Goal: Task Accomplishment & Management: Use online tool/utility

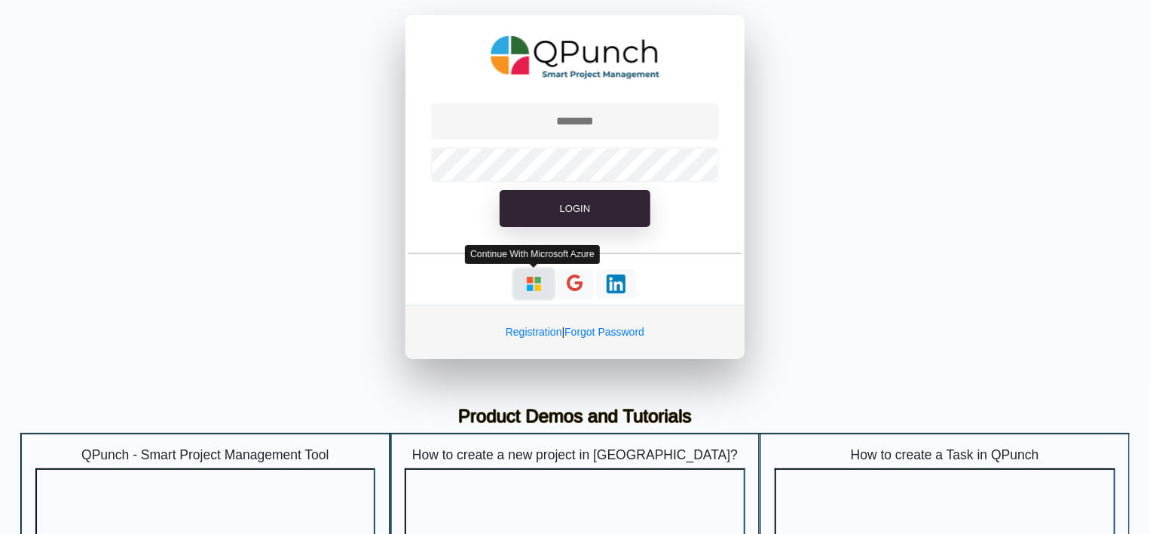
click at [537, 286] on img "button" at bounding box center [534, 283] width 19 height 19
type input "**********"
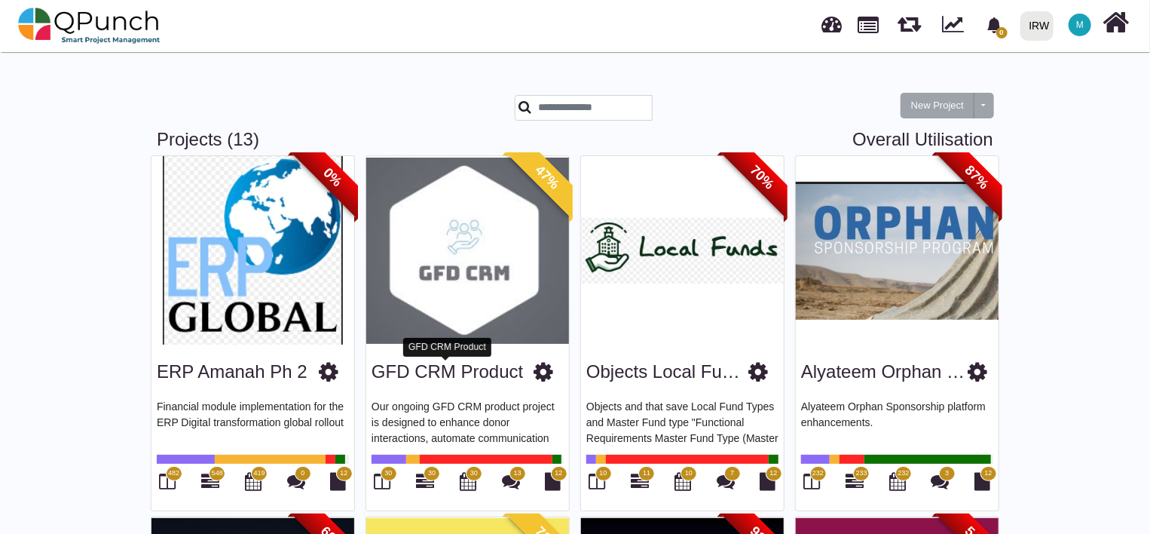
click at [477, 368] on link "GFD CRM Product" at bounding box center [448, 371] width 152 height 20
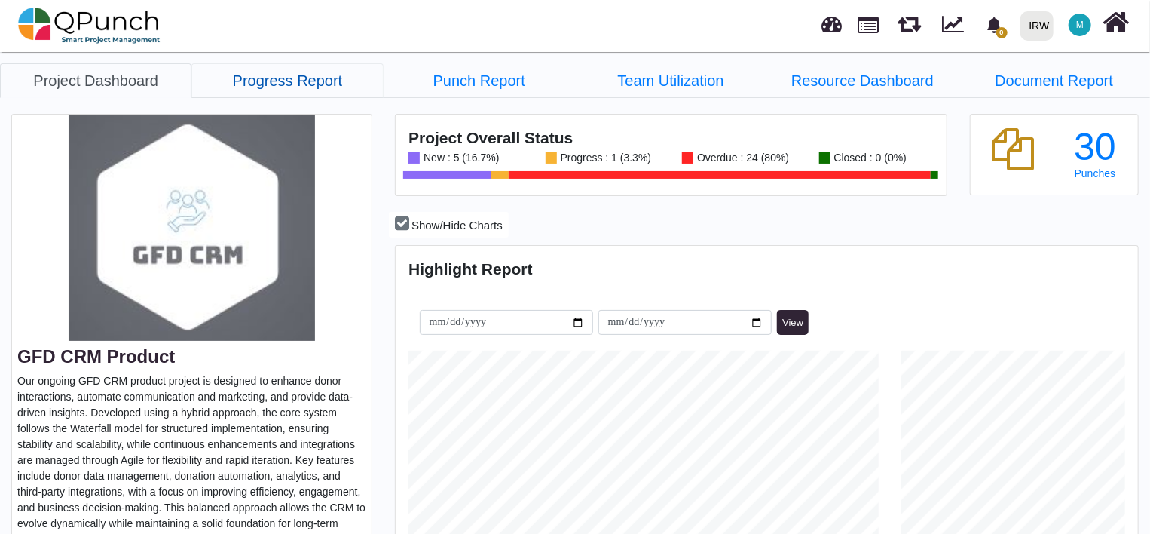
drag, startPoint x: 266, startPoint y: 81, endPoint x: 278, endPoint y: 84, distance: 12.6
click at [266, 81] on link "Progress Report" at bounding box center [286, 80] width 191 height 35
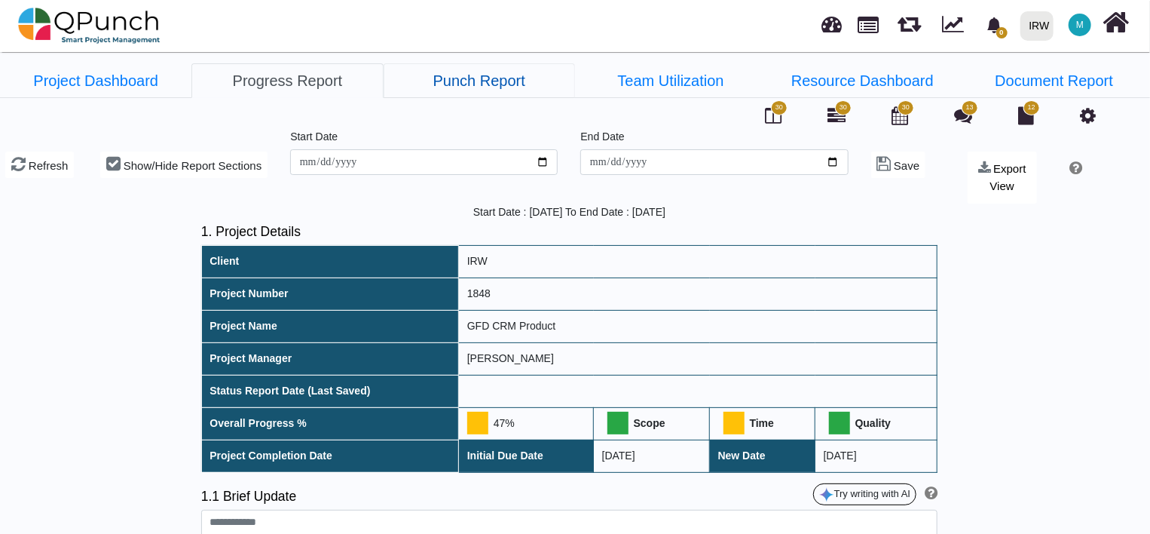
click at [478, 90] on link "Punch Report" at bounding box center [479, 80] width 191 height 35
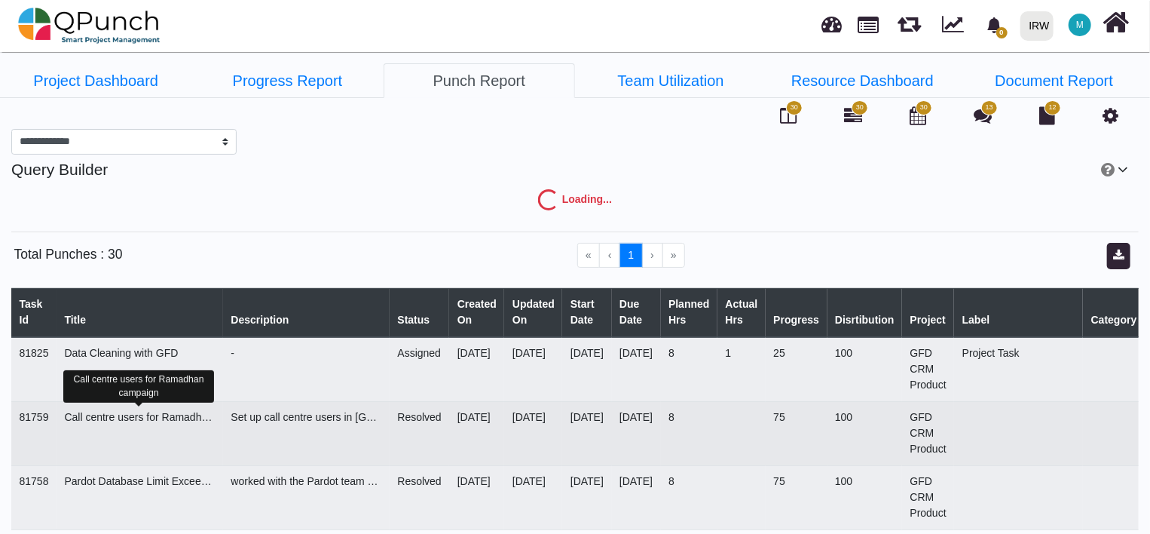
select select "***"
select select "****"
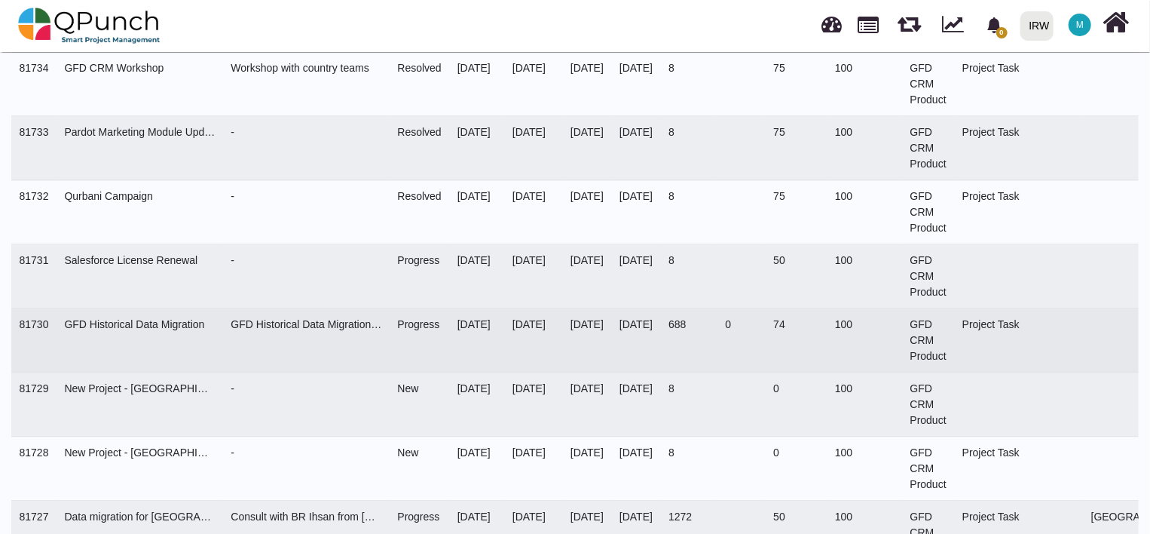
click at [32, 321] on td "81730" at bounding box center [33, 340] width 45 height 64
click at [82, 317] on div "GFD Historical Data Migration" at bounding box center [139, 325] width 151 height 16
drag, startPoint x: 82, startPoint y: 314, endPoint x: 67, endPoint y: 314, distance: 15.1
click at [67, 317] on div "GFD Historical Data Migration" at bounding box center [139, 325] width 151 height 16
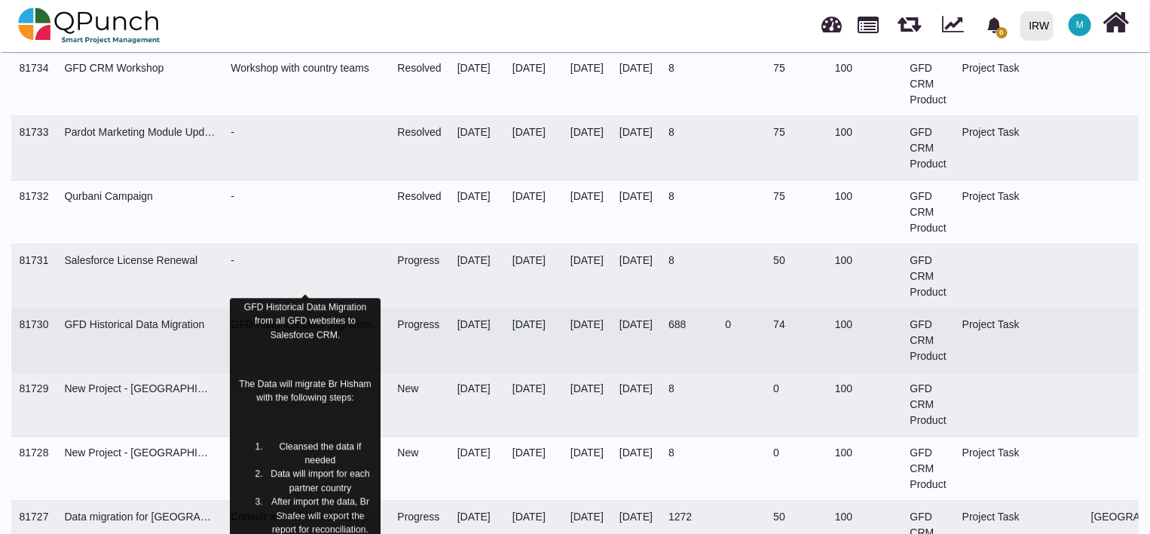
click at [325, 321] on p "GFD Historical Data Migration from all GFD websites to Salesforce CRM." at bounding box center [305, 320] width 140 height 41
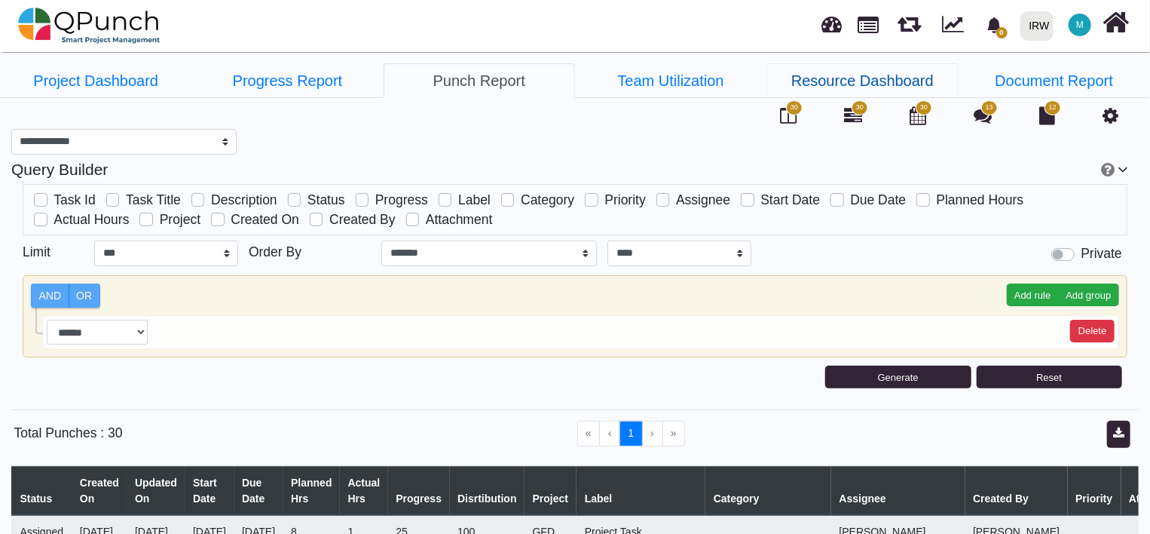
click at [846, 78] on link "Resource Dashboard" at bounding box center [862, 80] width 191 height 35
click at [672, 85] on link "Team Utilization" at bounding box center [670, 80] width 191 height 35
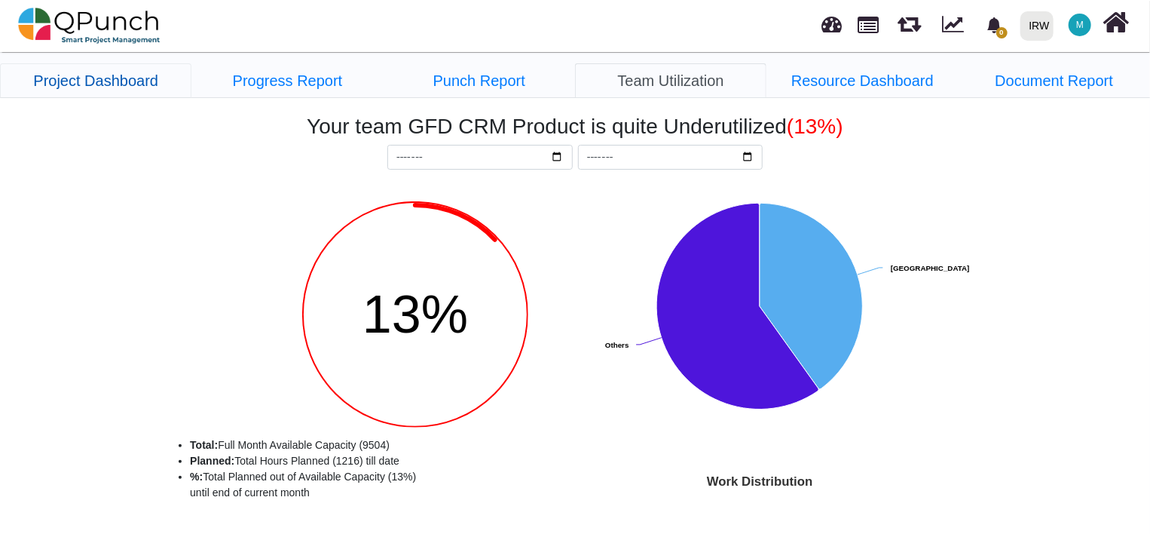
click at [121, 68] on link "Project Dashboard" at bounding box center [95, 80] width 191 height 35
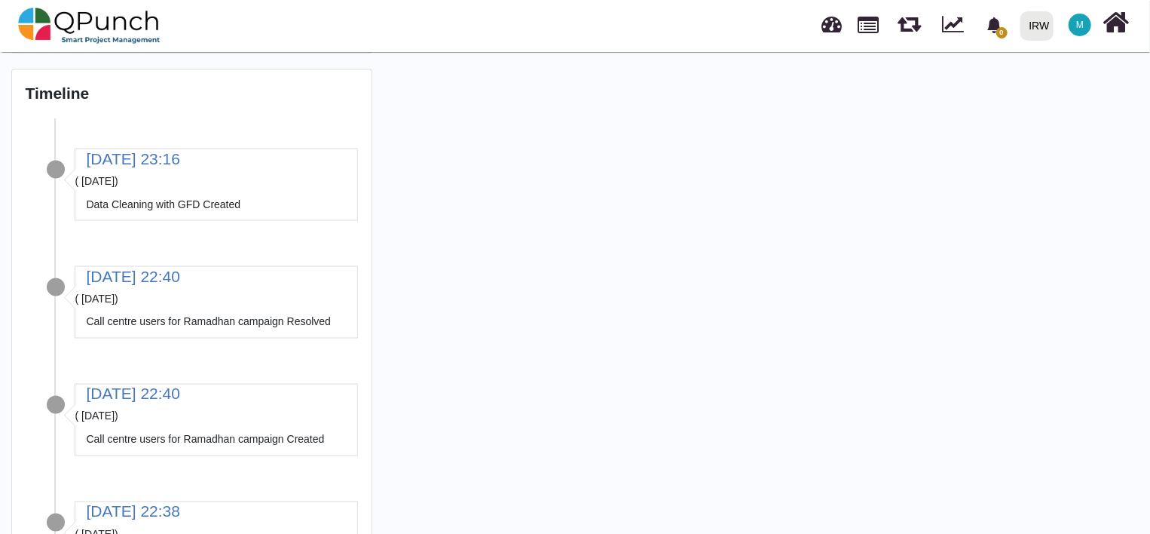
click at [148, 200] on p "Data Cleaning with GFD Created" at bounding box center [216, 204] width 283 height 31
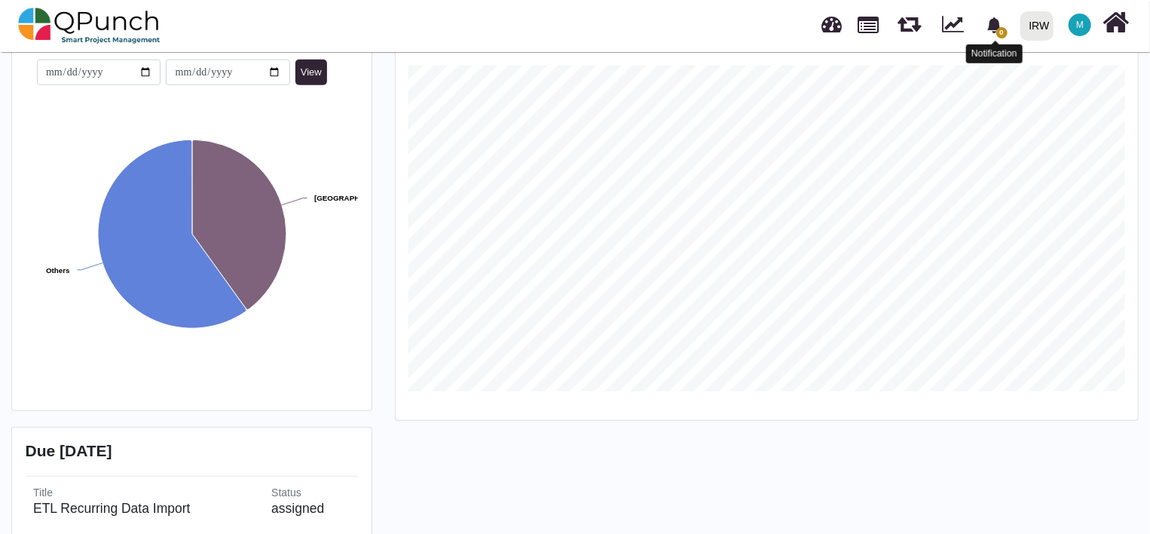
click at [1002, 35] on span "0" at bounding box center [1002, 32] width 11 height 11
click at [835, 31] on link at bounding box center [832, 22] width 20 height 25
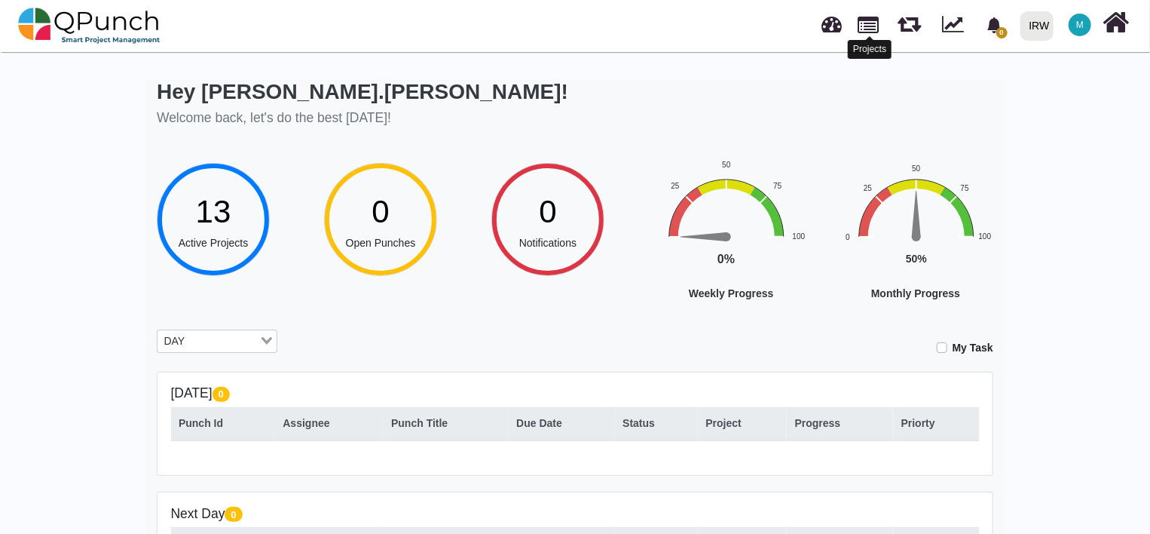
click at [868, 23] on link at bounding box center [869, 24] width 21 height 26
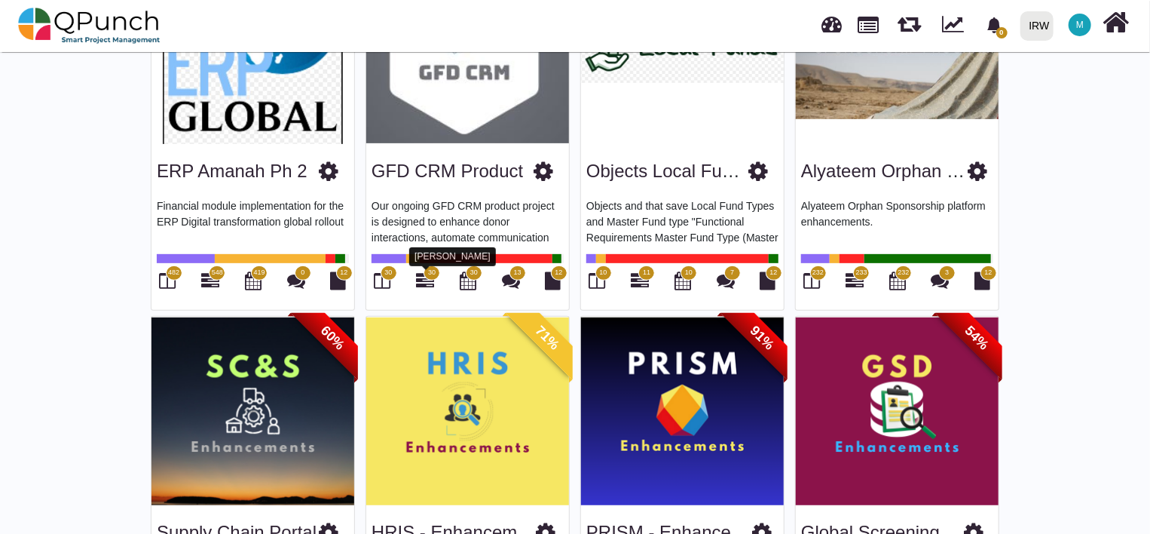
click at [420, 278] on icon at bounding box center [425, 280] width 18 height 18
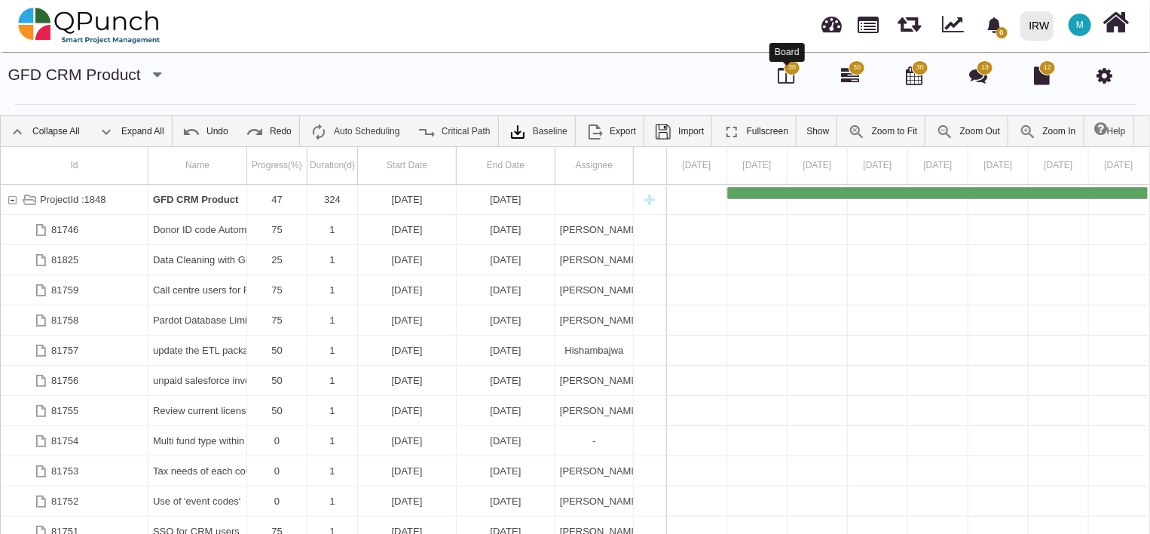
click at [785, 78] on icon at bounding box center [786, 75] width 17 height 18
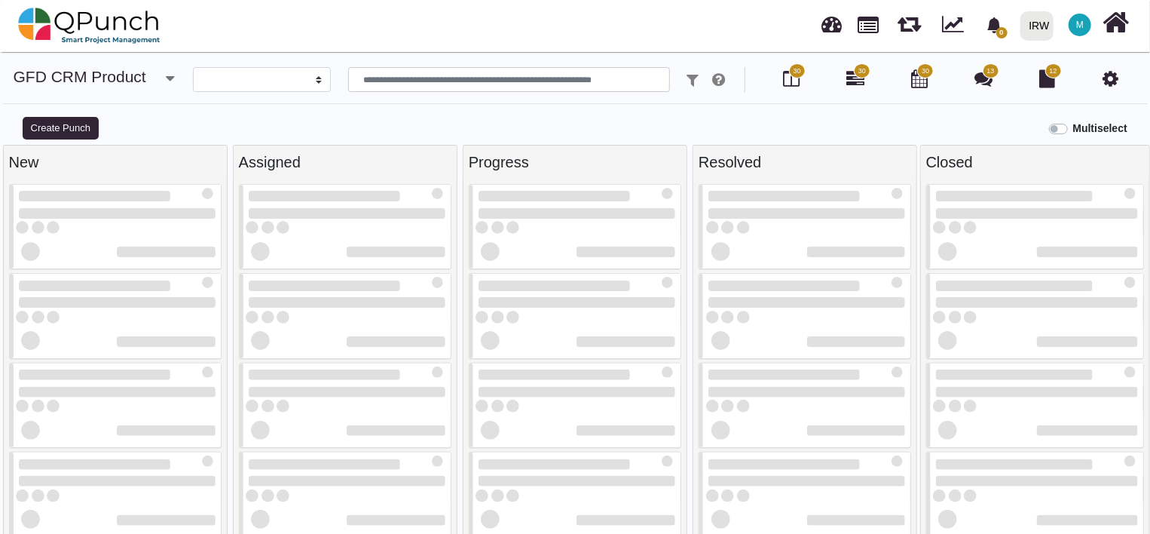
select select
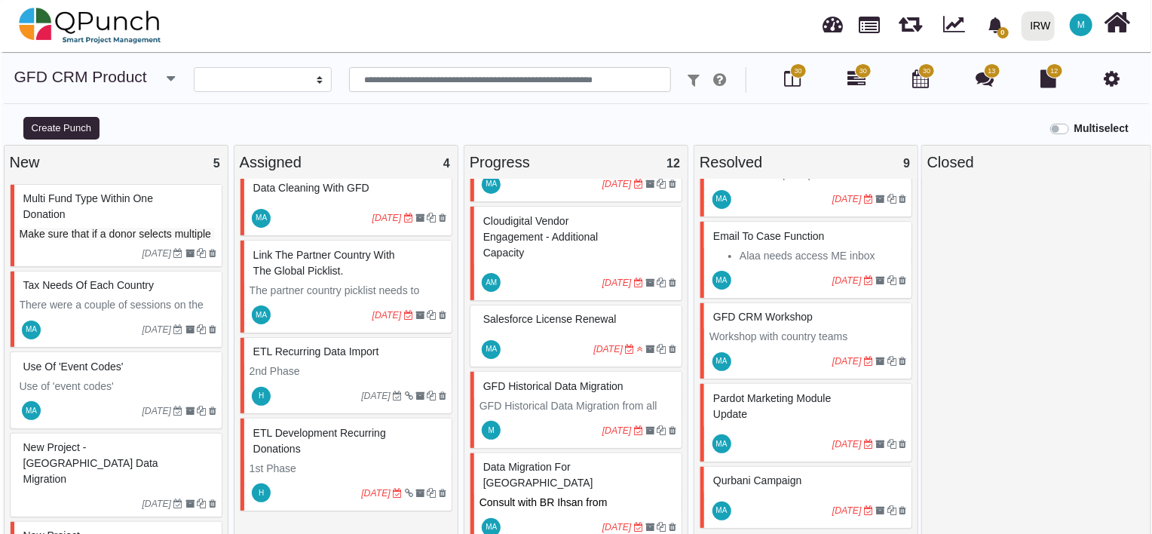
scroll to position [703, 0]
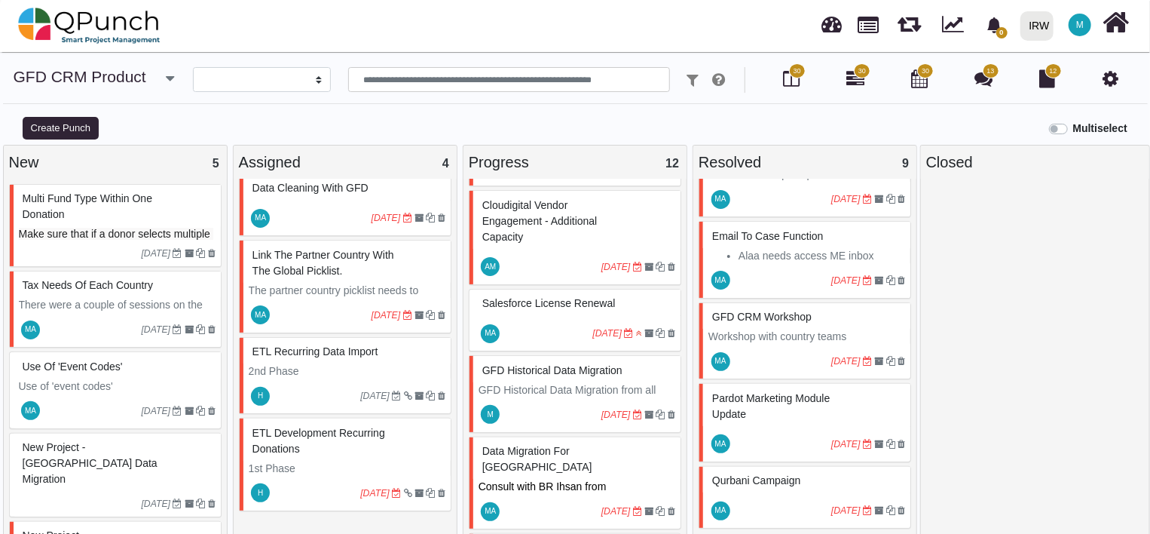
click at [565, 364] on span "GFD Historical Data Migration" at bounding box center [552, 370] width 140 height 12
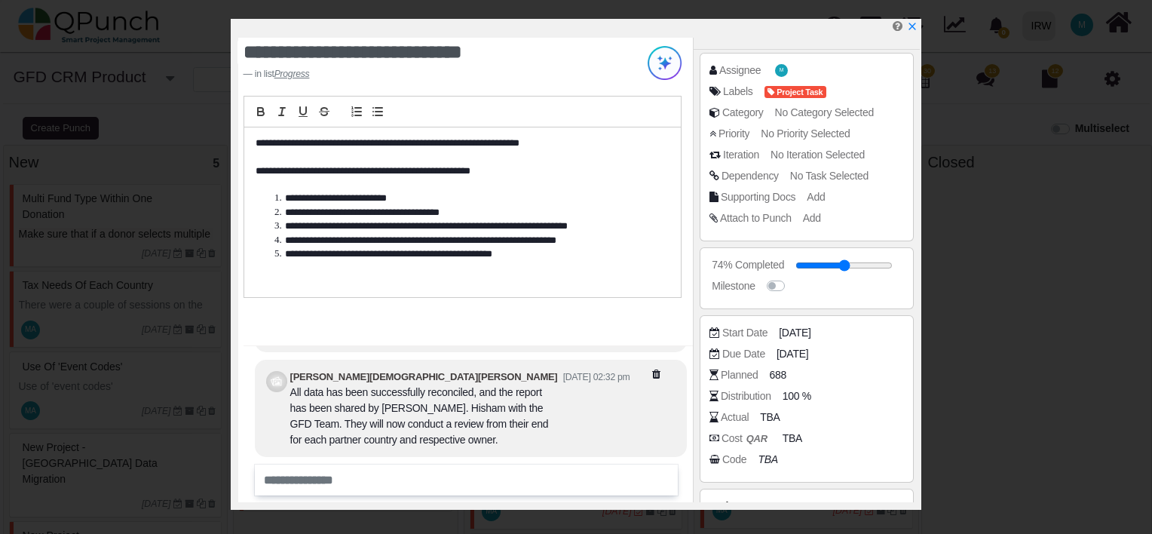
scroll to position [151, 0]
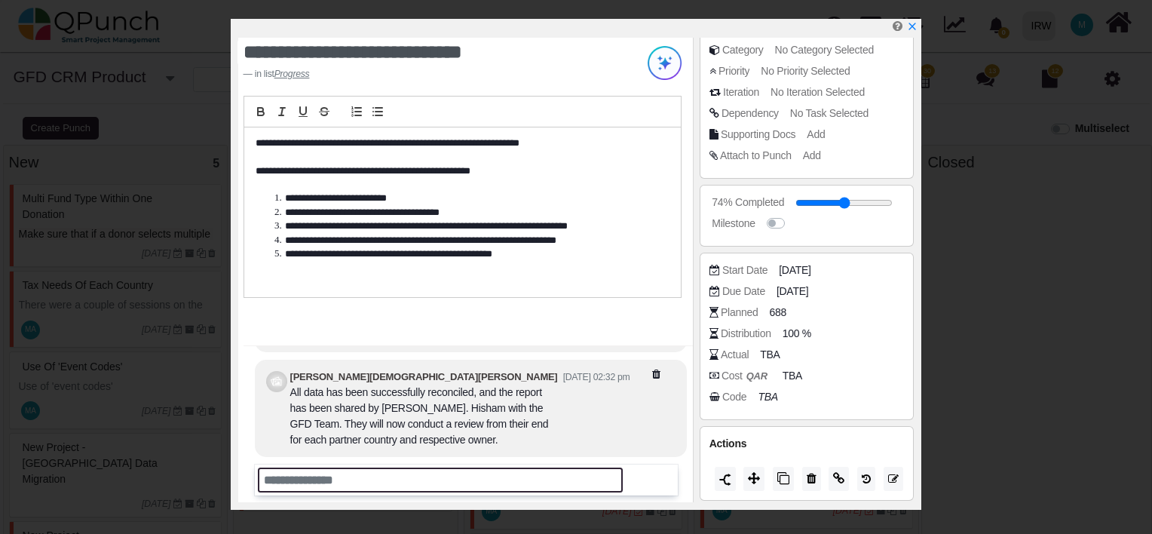
click at [367, 479] on input "text" at bounding box center [440, 479] width 365 height 25
click at [292, 476] on input "**********" at bounding box center [440, 479] width 365 height 25
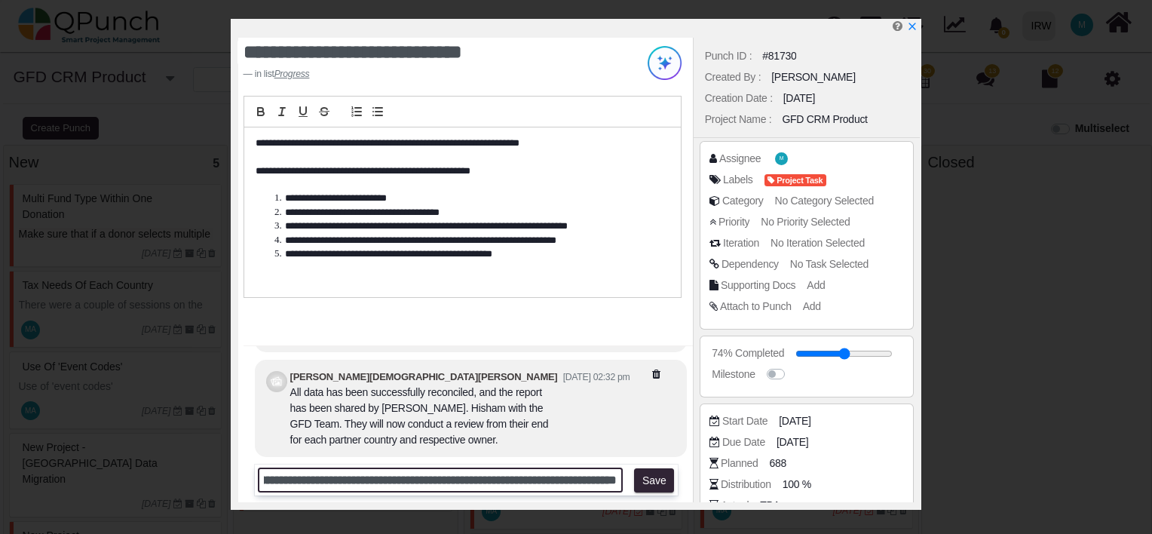
scroll to position [0, 810]
type input "**********"
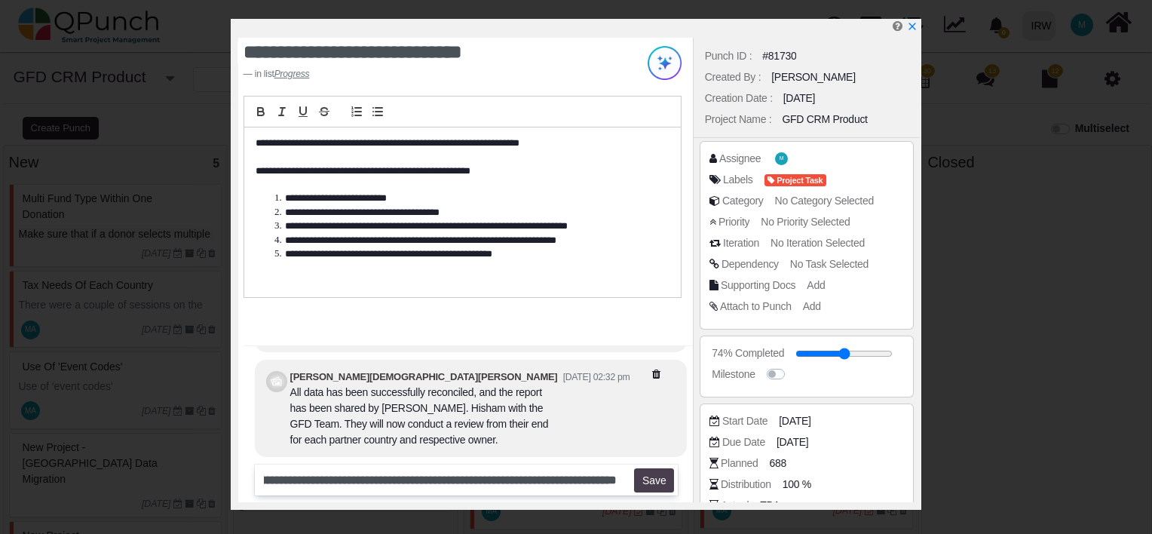
click at [654, 484] on button "Save" at bounding box center [654, 480] width 40 height 24
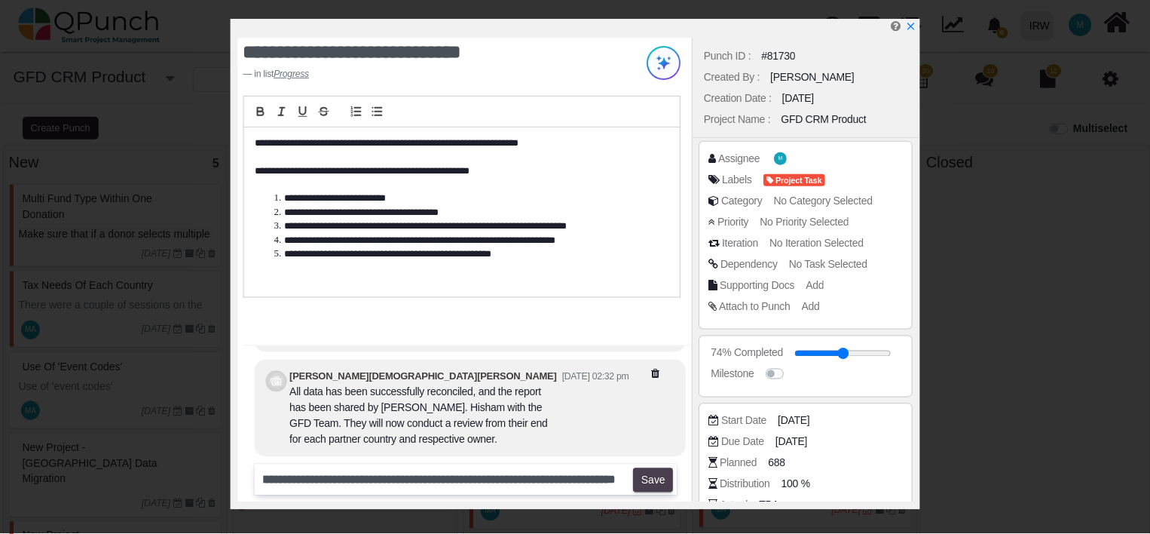
scroll to position [0, 0]
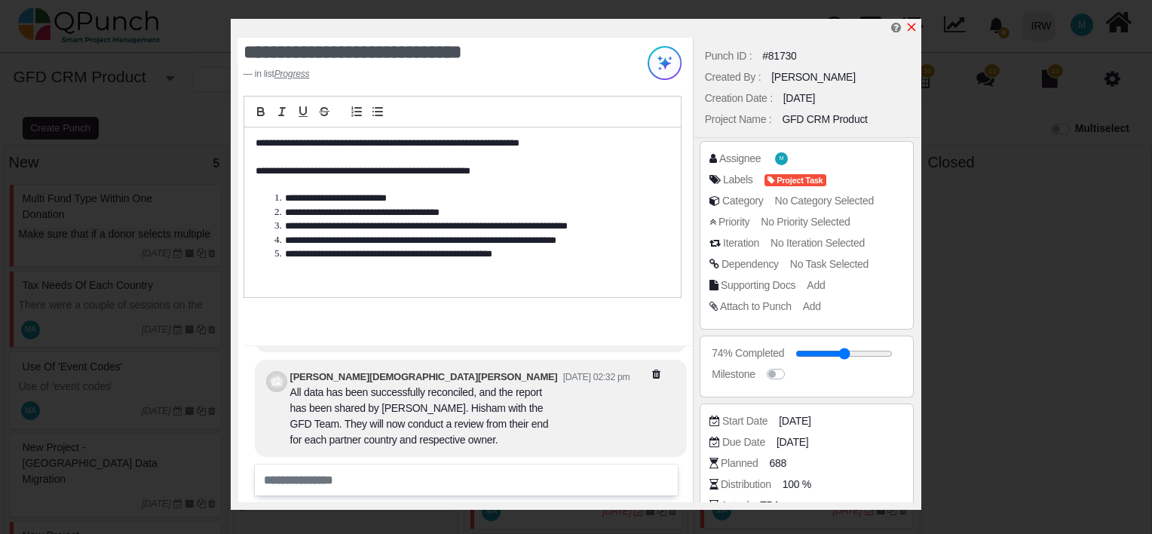
click at [911, 29] on icon "x" at bounding box center [912, 27] width 8 height 8
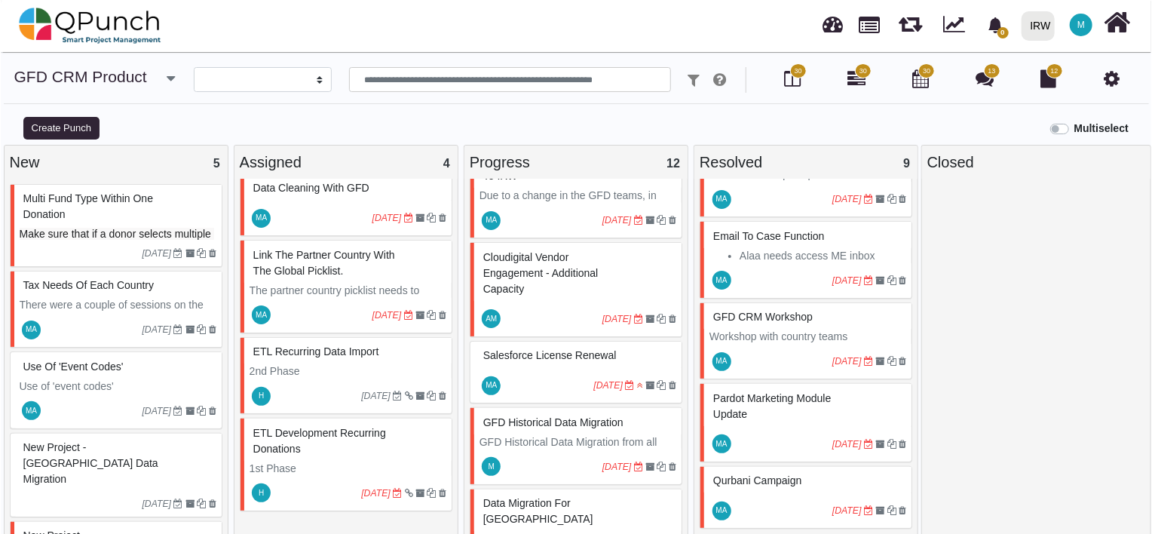
scroll to position [784, 0]
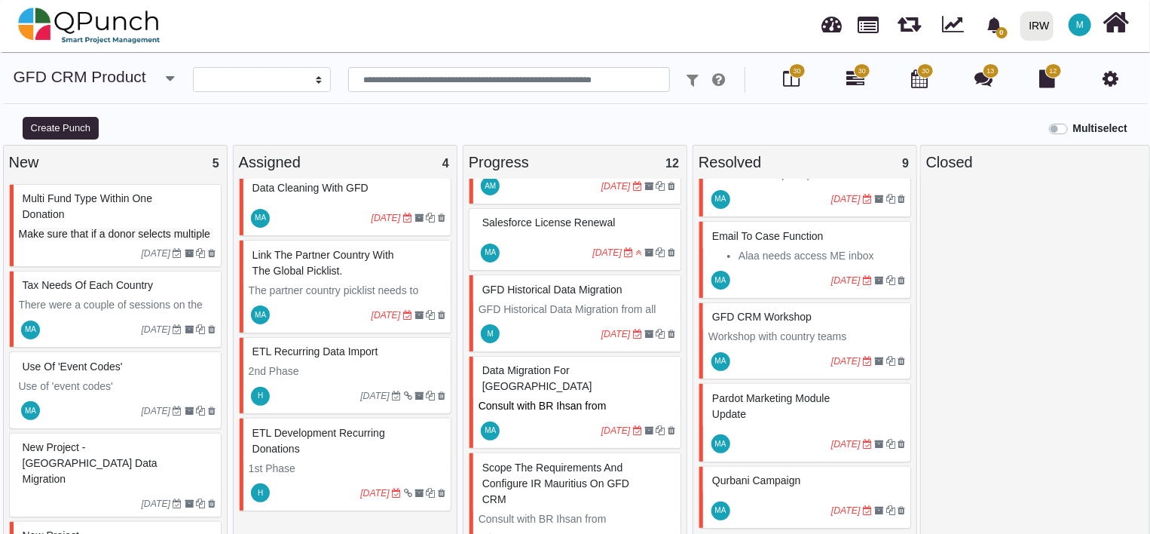
click at [561, 283] on span "GFD Historical Data Migration" at bounding box center [552, 289] width 140 height 12
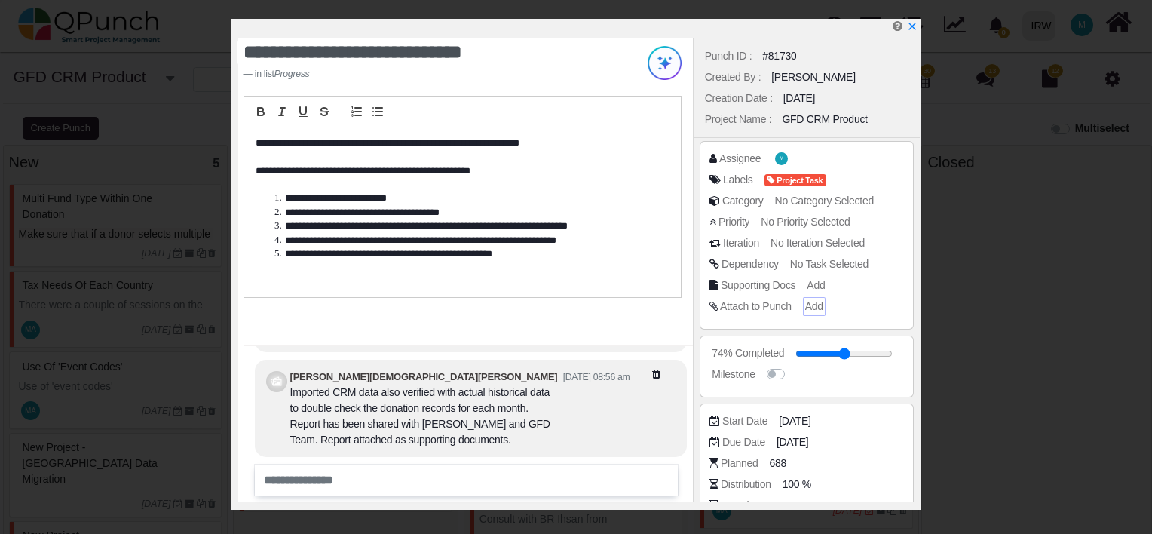
click at [819, 300] on span "Add" at bounding box center [814, 306] width 18 height 12
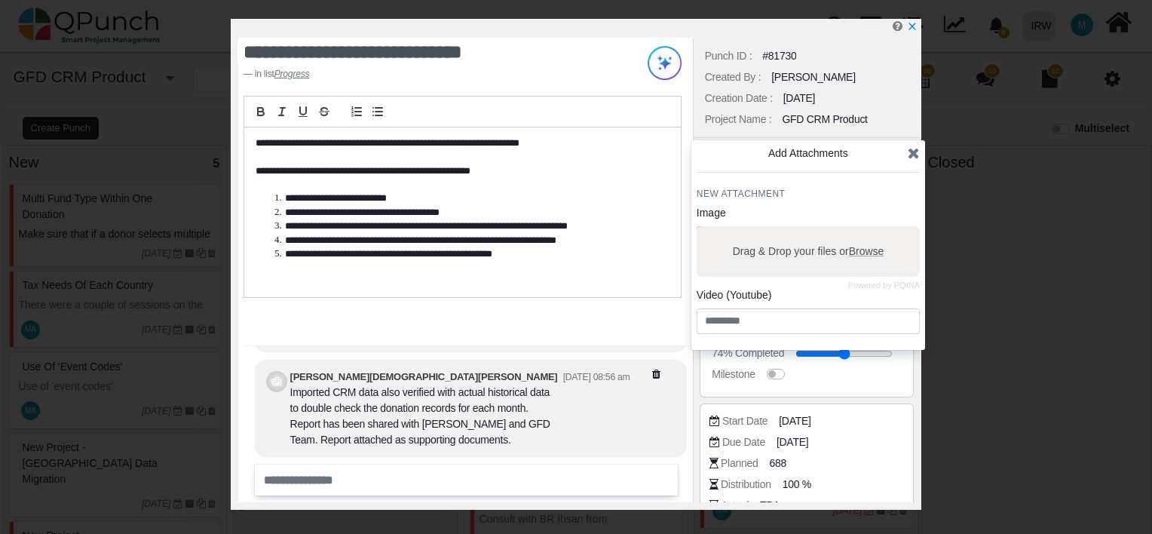
click at [868, 250] on span "Browse" at bounding box center [865, 251] width 35 height 12
click at [868, 231] on input "Drag & Drop your files or Browse" at bounding box center [808, 228] width 223 height 5
type input "**********"
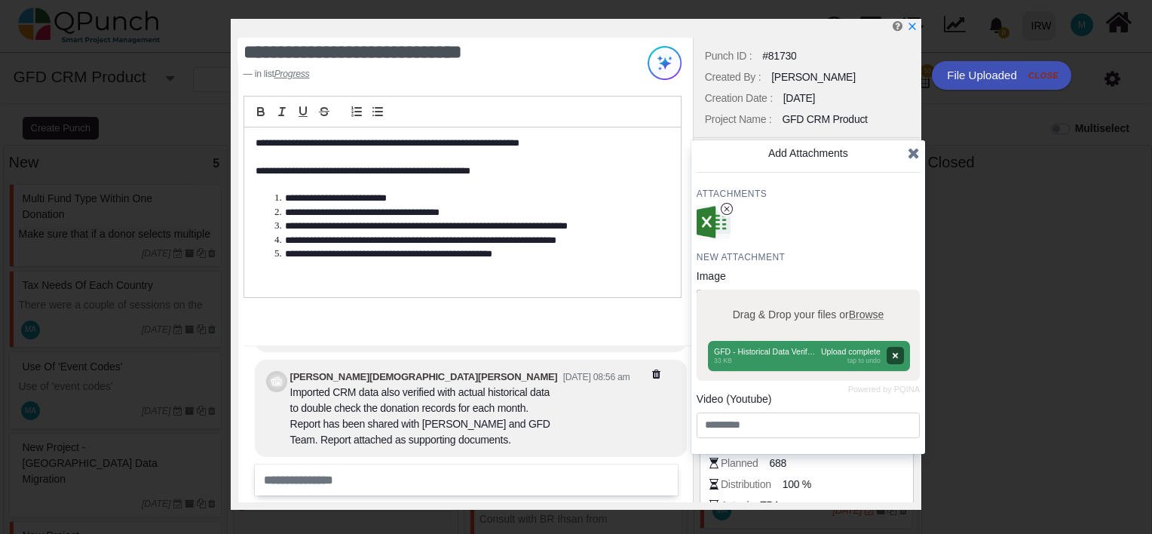
scroll to position [770, 0]
click at [739, 188] on h4 "Attachments" at bounding box center [808, 194] width 223 height 12
click at [914, 153] on icon at bounding box center [914, 152] width 12 height 15
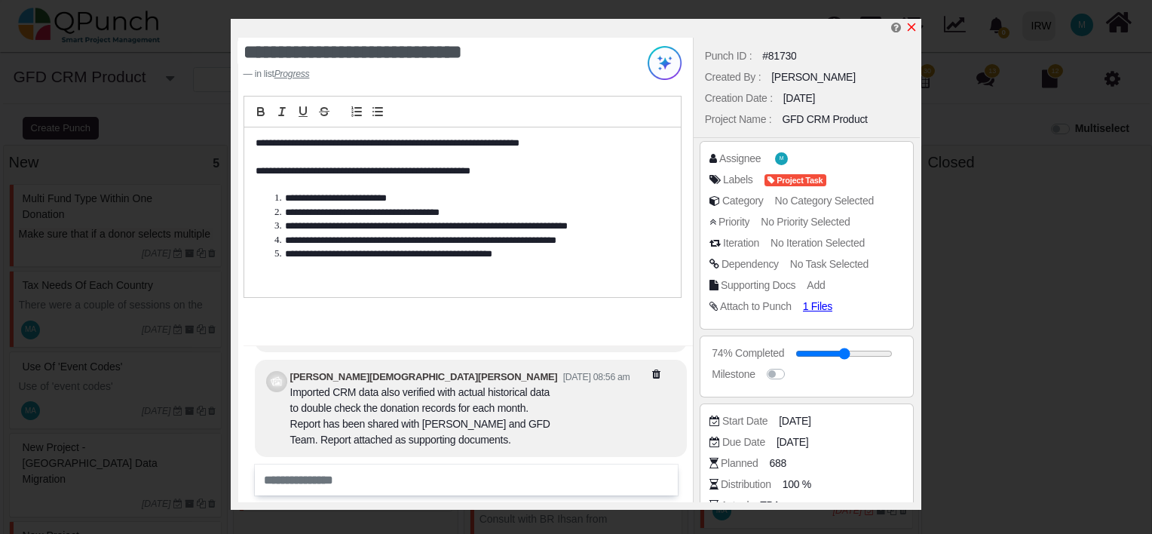
click at [914, 29] on icon "x" at bounding box center [911, 27] width 12 height 12
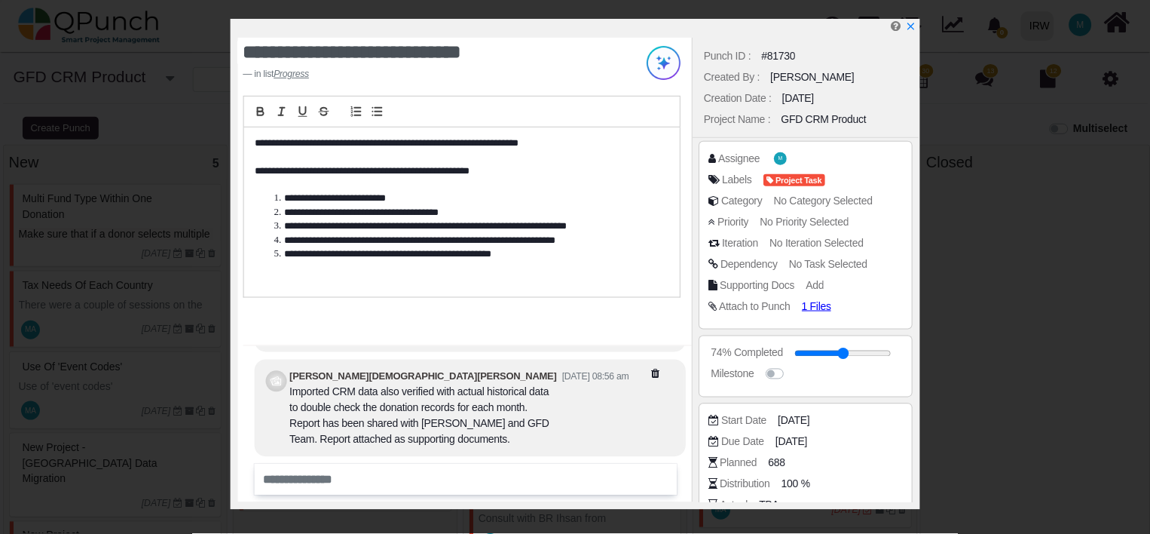
scroll to position [784, 0]
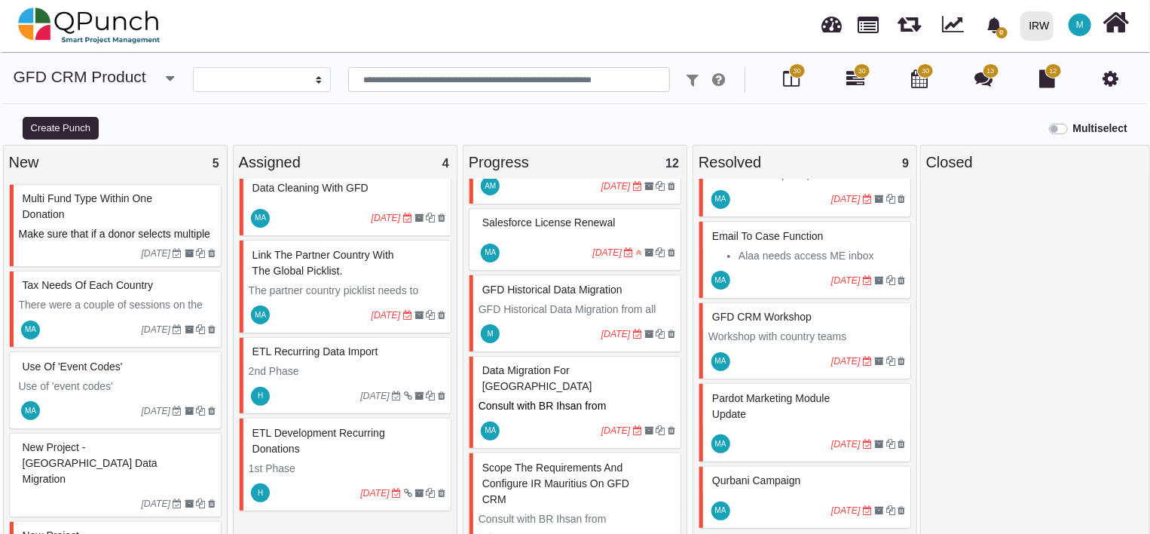
scroll to position [15, 0]
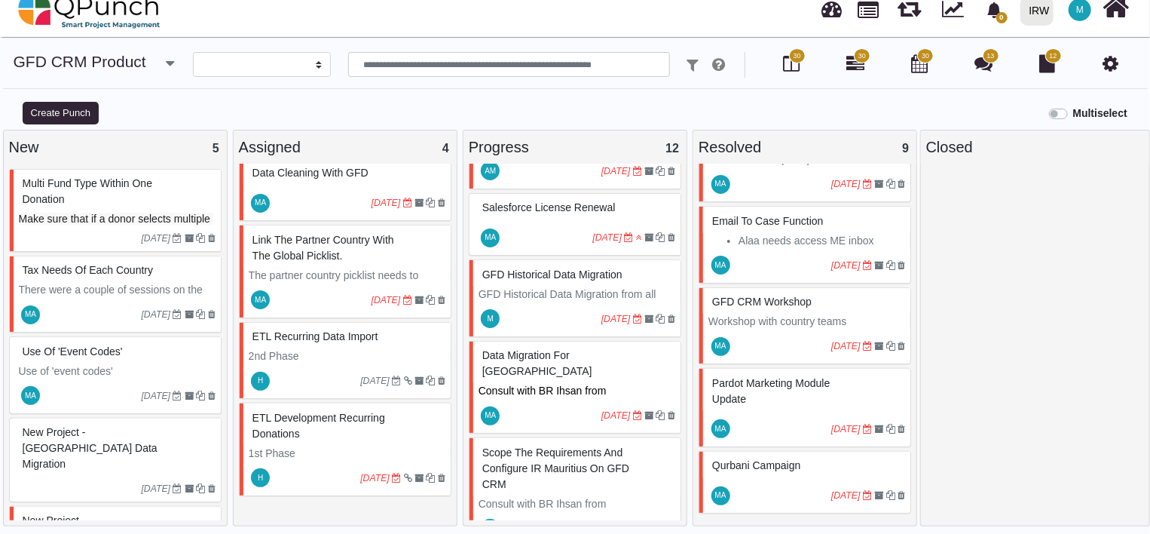
click at [558, 268] on span "GFD Historical Data Migration" at bounding box center [552, 274] width 140 height 12
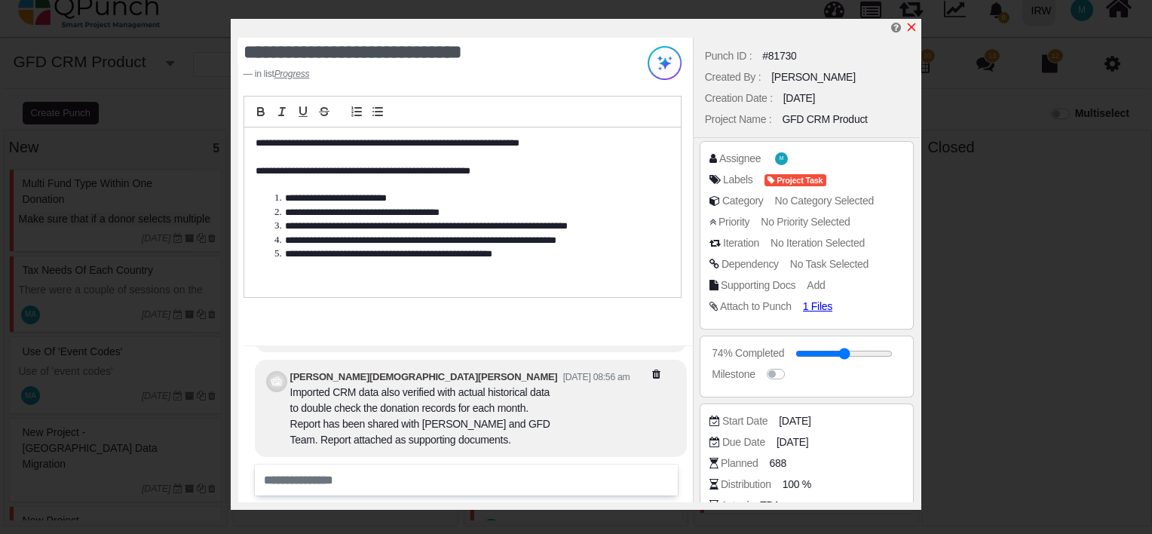
click at [913, 27] on icon "x" at bounding box center [912, 27] width 8 height 8
